Goal: Navigation & Orientation: Understand site structure

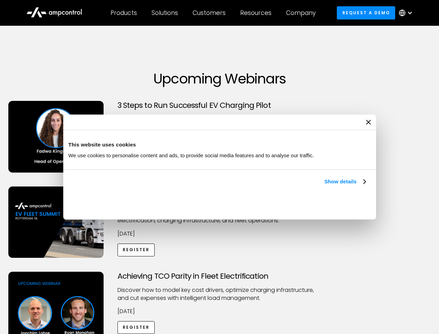
click at [324, 186] on link "Show details" at bounding box center [344, 181] width 41 height 8
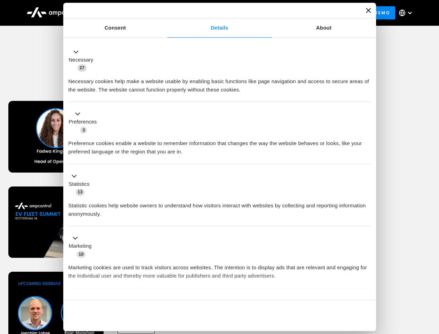
click at [366, 305] on button "Okay" at bounding box center [321, 315] width 100 height 20
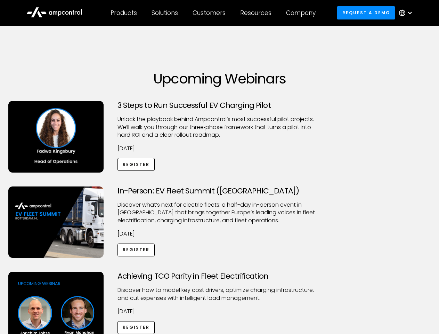
click at [431, 280] on div "Achieving TCO Parity in Fleet Electrification Discover how to model key cost dr…" at bounding box center [219, 325] width 437 height 109
click at [214, 13] on div "Customers" at bounding box center [209, 13] width 33 height 8
click at [123, 13] on div "Products" at bounding box center [124, 13] width 26 height 8
click at [165, 13] on div "Solutions" at bounding box center [165, 13] width 26 height 8
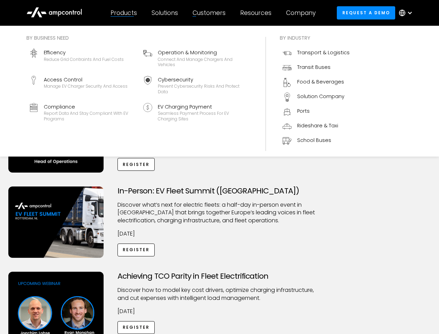
click at [210, 13] on div "Customers" at bounding box center [209, 13] width 33 height 8
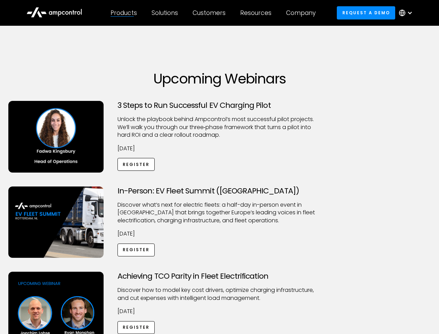
click at [257, 13] on div "Resources" at bounding box center [255, 13] width 31 height 8
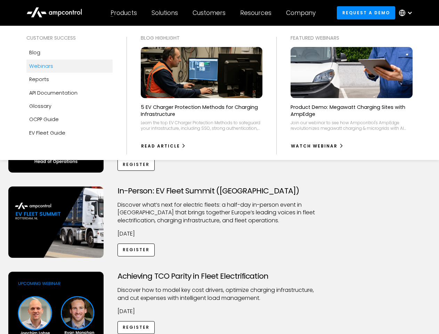
click at [303, 13] on div "Company" at bounding box center [301, 13] width 30 height 8
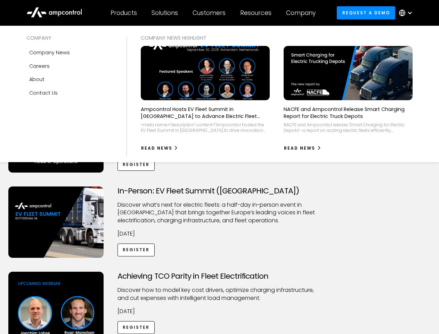
click at [407, 13] on div at bounding box center [410, 13] width 6 height 6
